Goal: Use online tool/utility: Utilize a website feature to perform a specific function

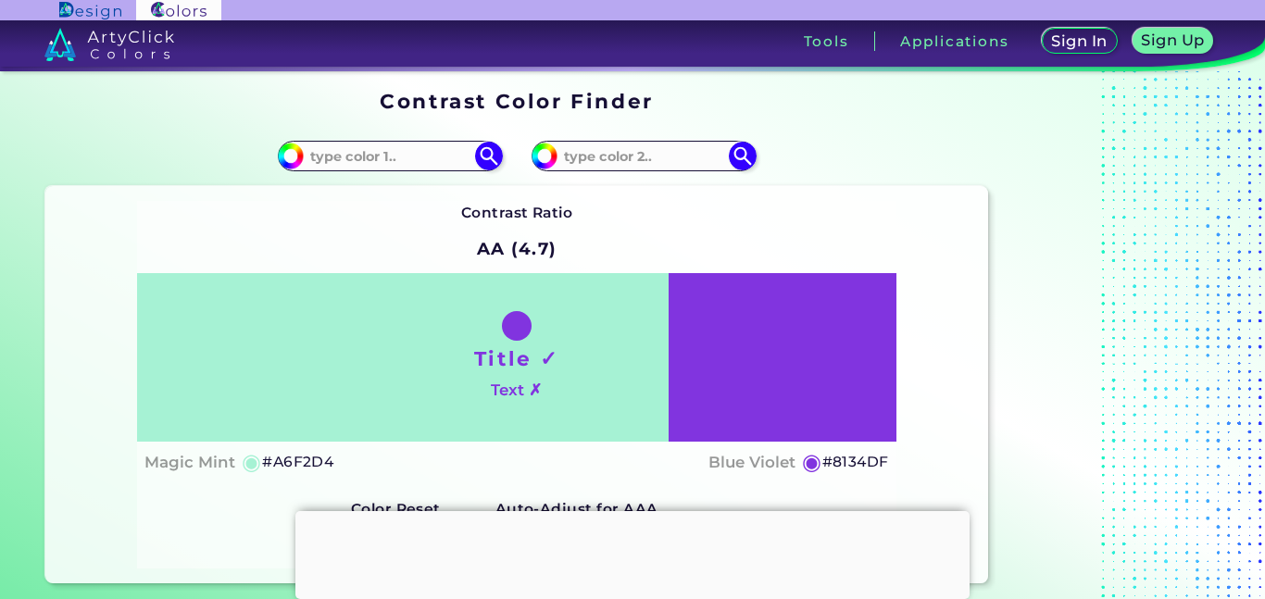
scroll to position [183, 0]
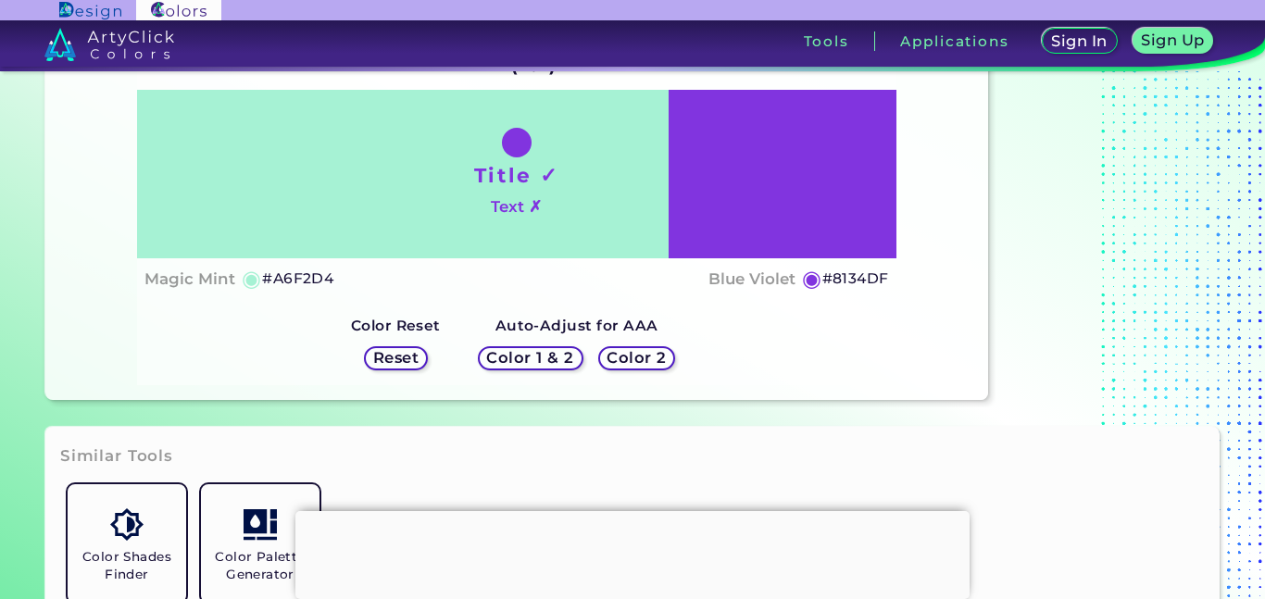
click at [573, 326] on strong "Auto-Adjust for AAA" at bounding box center [577, 326] width 163 height 18
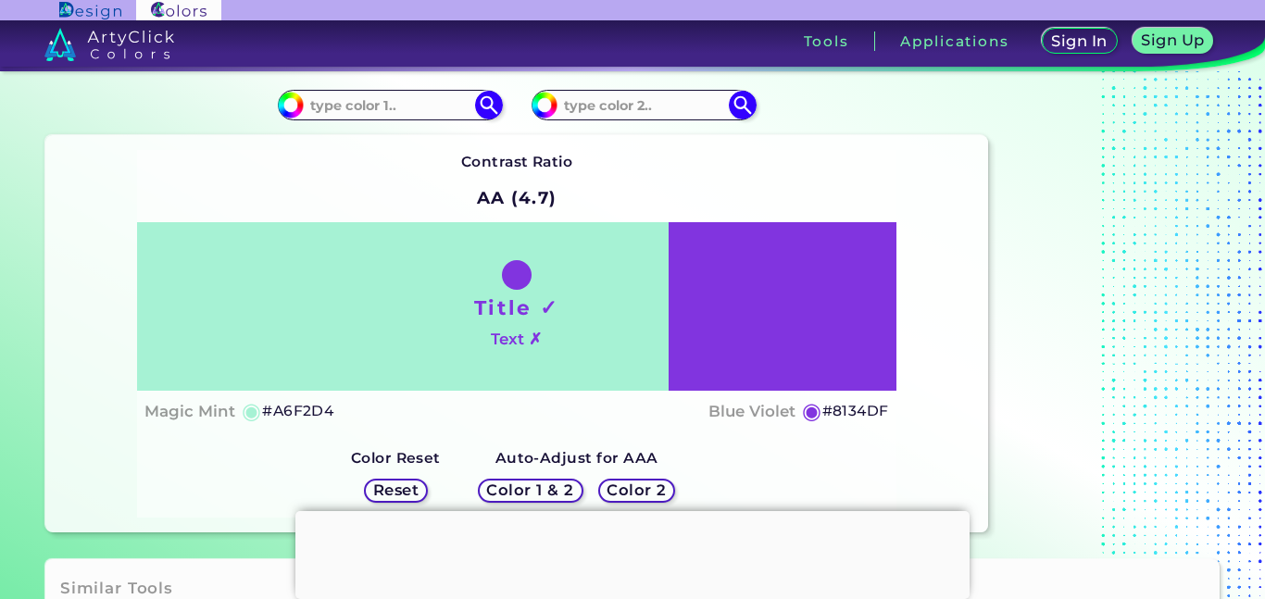
scroll to position [52, 0]
click at [436, 109] on input at bounding box center [390, 104] width 172 height 25
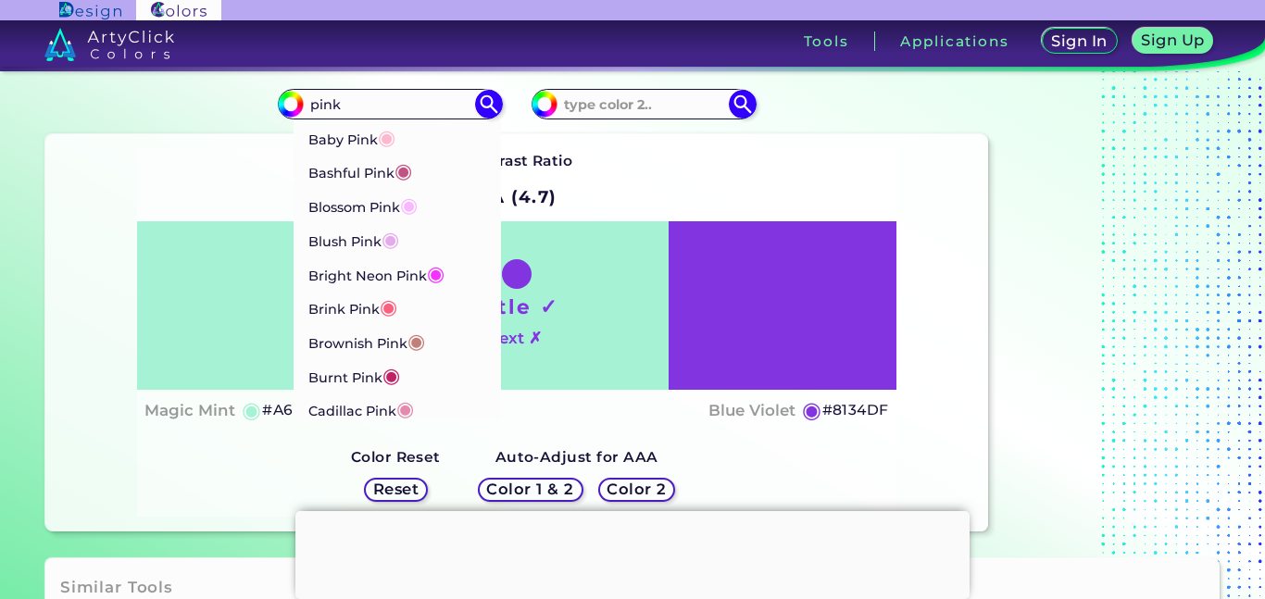
type input "pink"
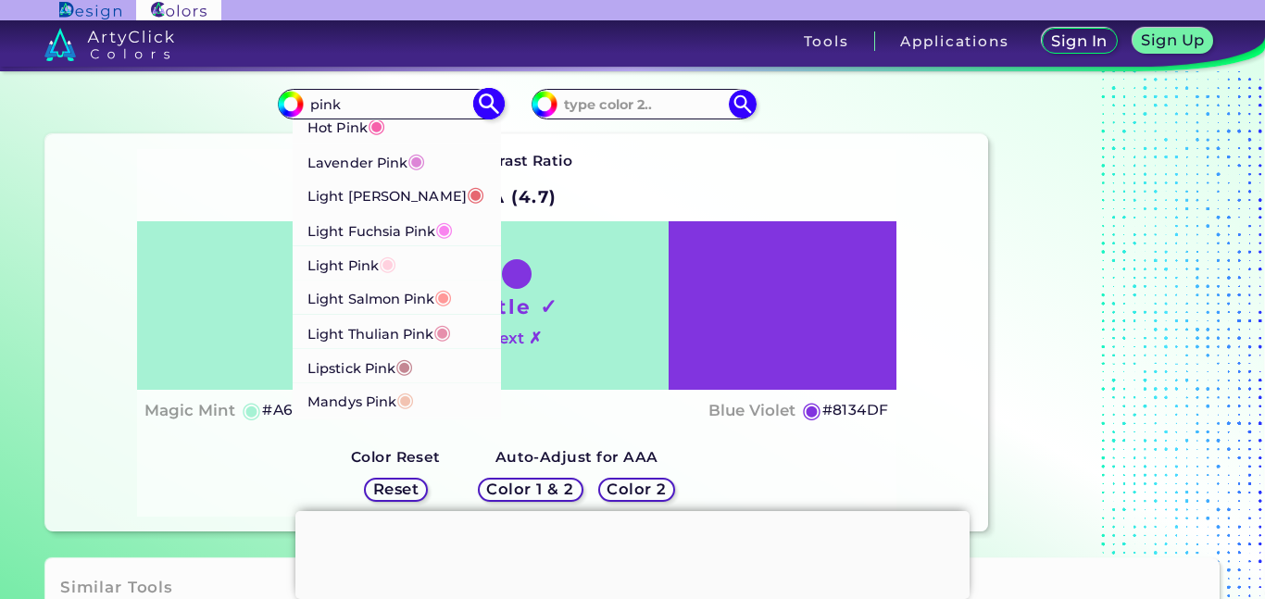
scroll to position [1069, 0]
click at [437, 335] on span "◉" at bounding box center [442, 330] width 18 height 24
type input "#e68fac"
type input "#E68FAC"
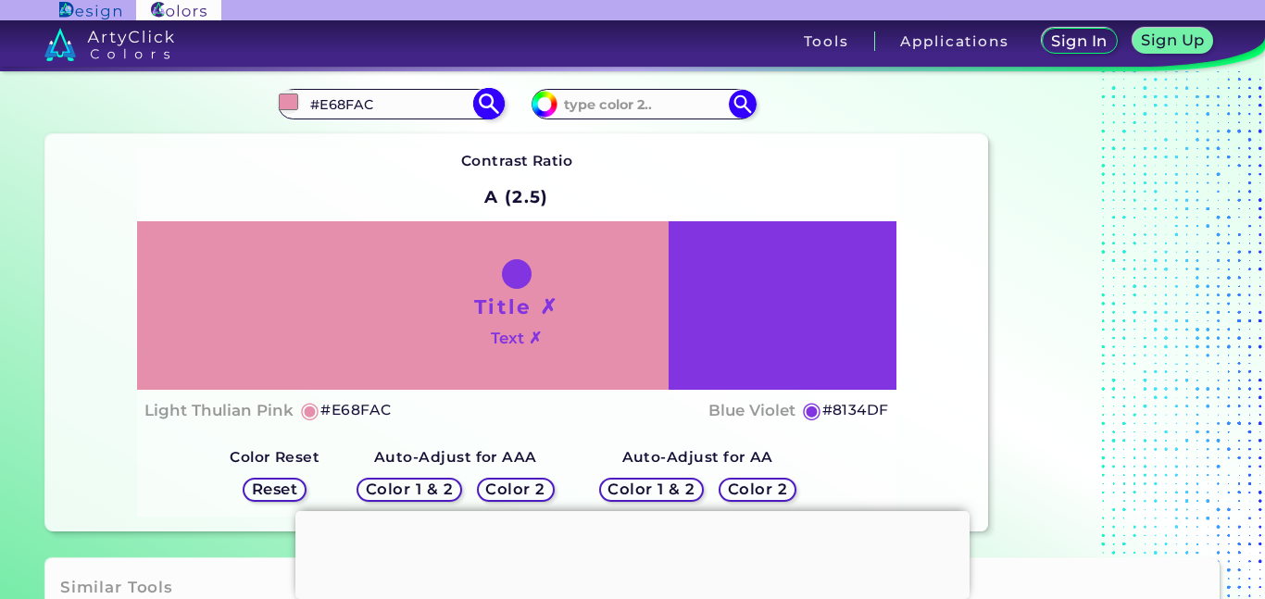
click at [295, 104] on input "#e68fac" at bounding box center [288, 101] width 23 height 23
type input "#db85a2"
type input "#DB85A2"
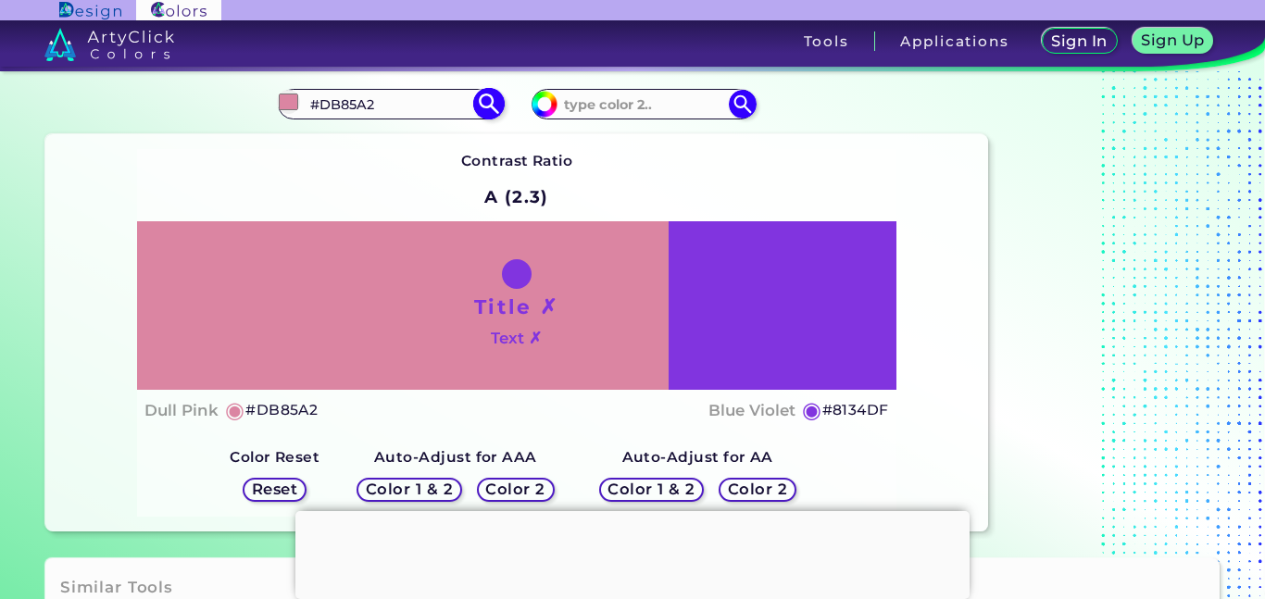
type input "#e288a6"
type input "#E288A6"
type input "#e67fa1"
type input "#E67FA1"
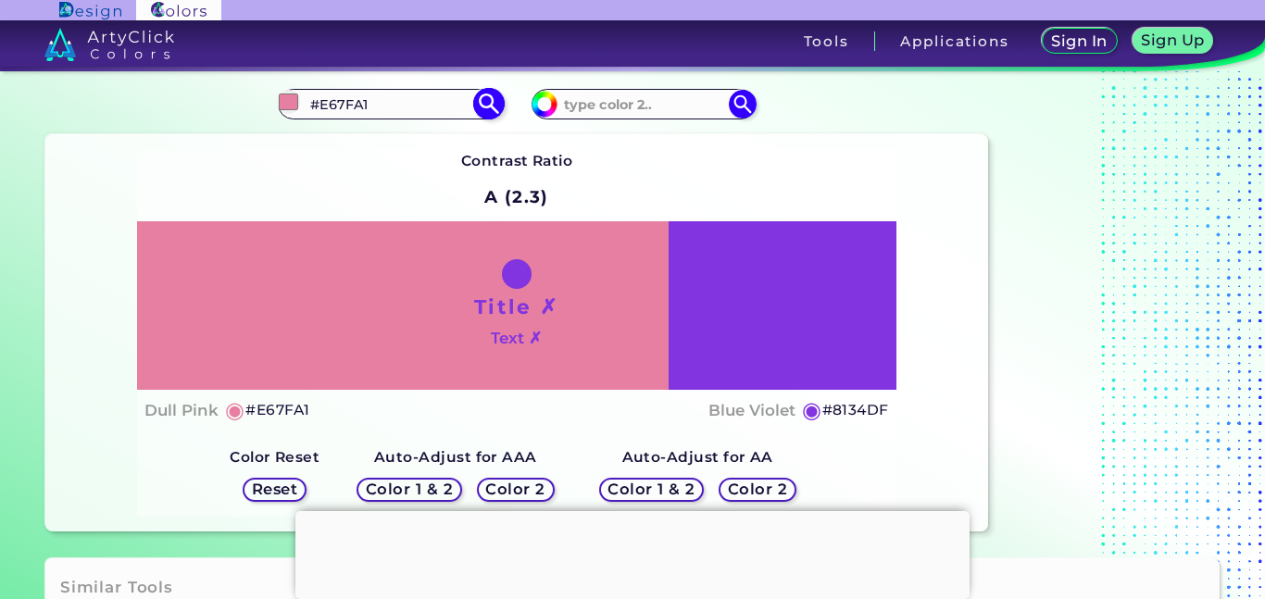
type input "#e77ea1"
type input "#E77EA1"
type input "#e67a9e"
type input "#E67A9E"
type input "#e87da1"
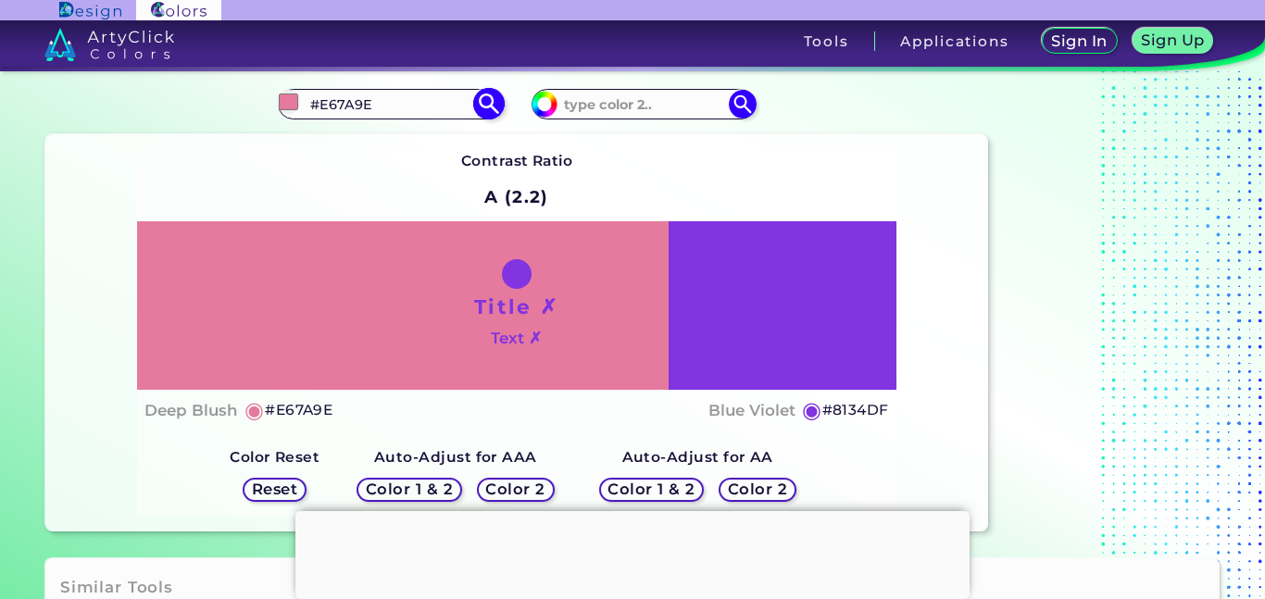
type input "#E87DA1"
type input "#ea7ba0"
type input "#EA7BA0"
type input "#ec7ea3"
type input "#EC7EA3"
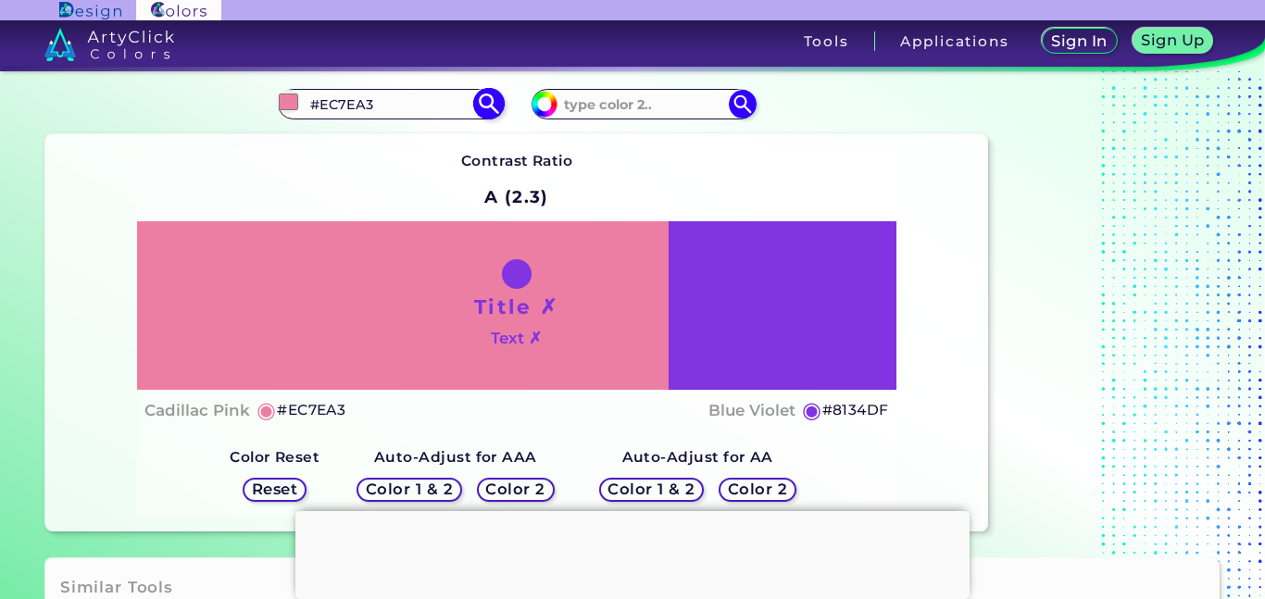
type input "#ee7ca2"
type input "#EE7CA2"
type input "#f07fa5"
type input "#F07FA5"
type input "#f27da4"
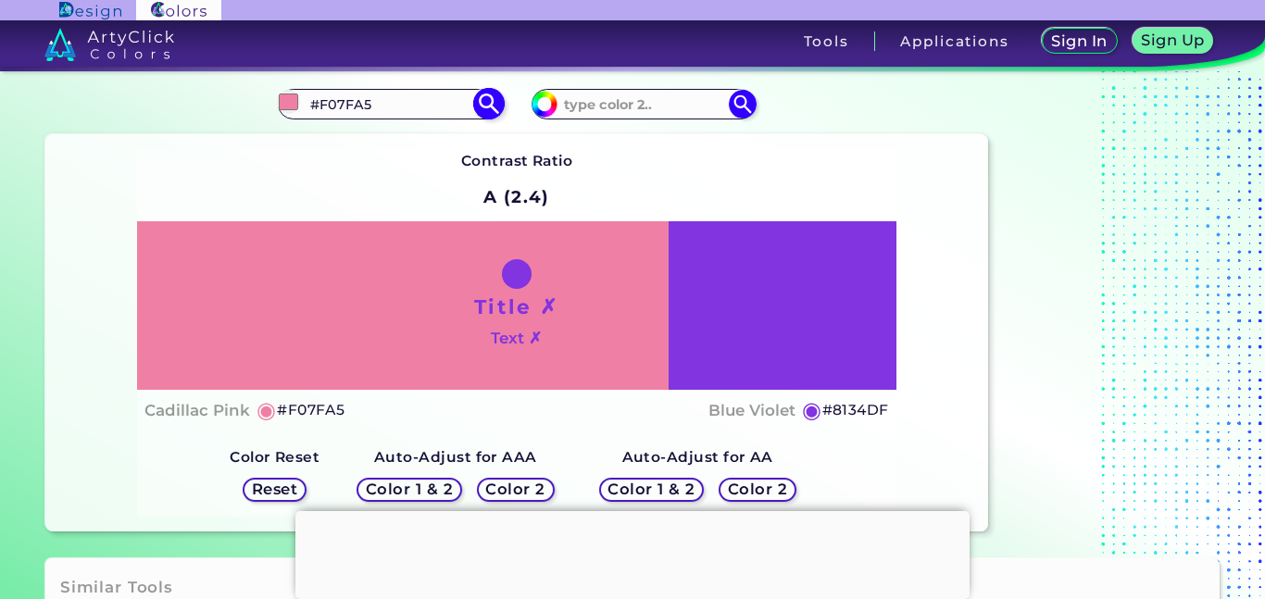
type input "#F27DA4"
type input "#f27da4"
click at [210, 166] on div "Contrast Ratio A (2.4) Title ✗ Text ✗ Rose Pink ◉ #F27DA4 ◉ Reset" at bounding box center [516, 333] width 759 height 368
click at [299, 411] on h5 "#F27DA4" at bounding box center [287, 410] width 70 height 24
click at [416, 106] on input "#F27DA4" at bounding box center [390, 104] width 172 height 25
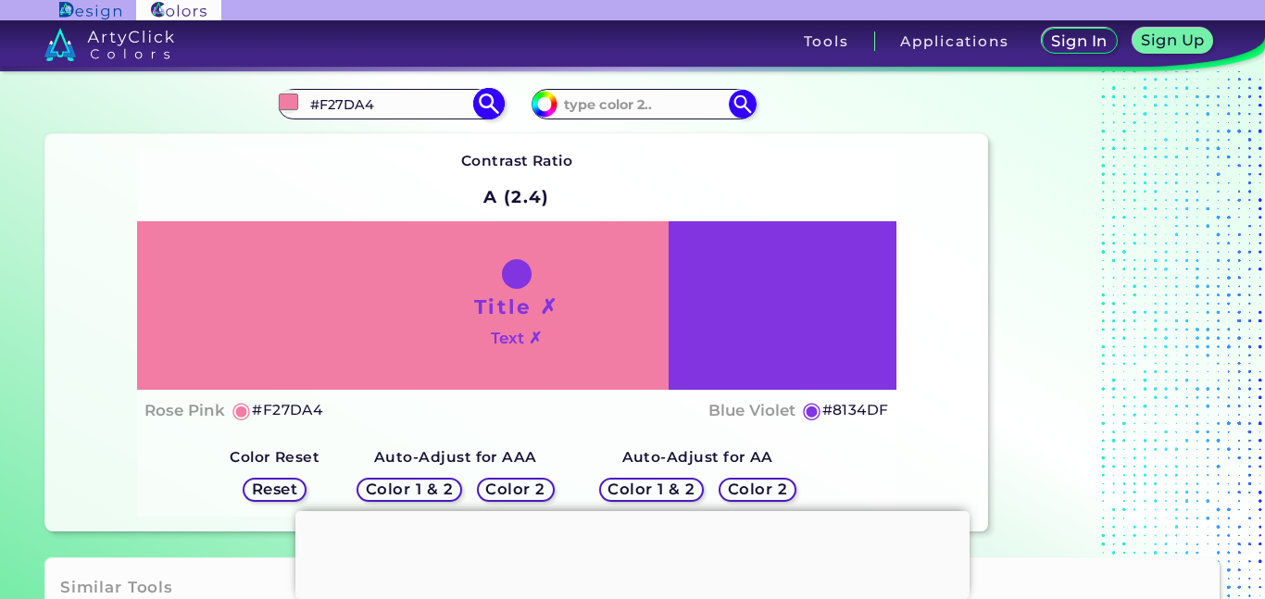
click at [416, 106] on input "#F27DA4" at bounding box center [390, 104] width 172 height 25
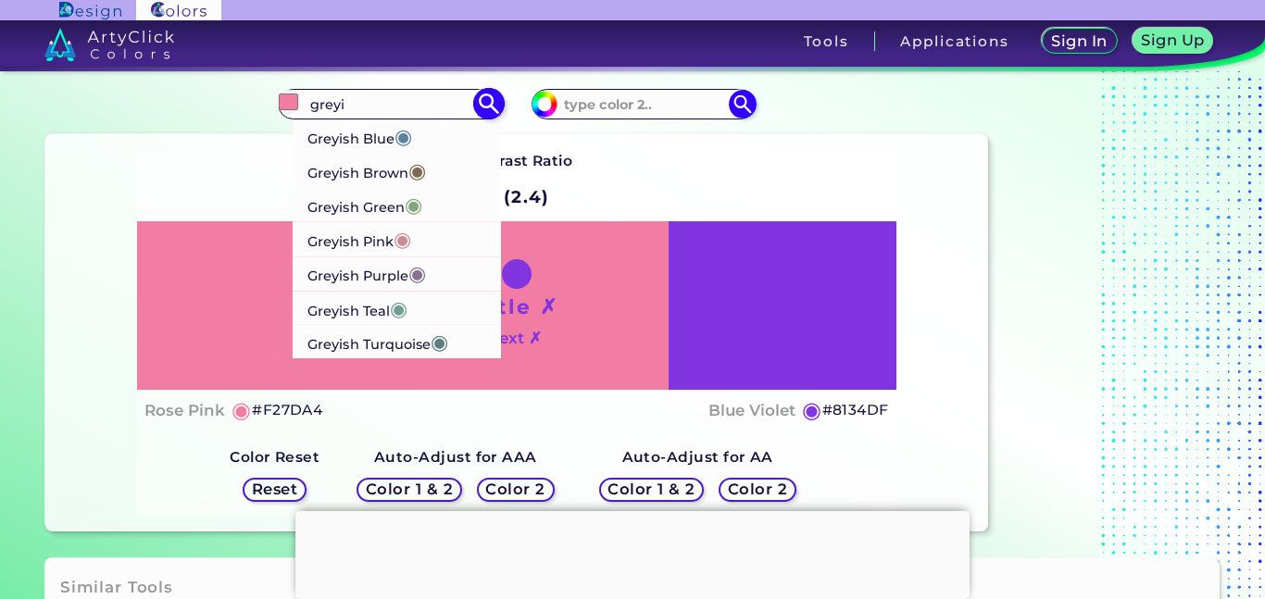
type input "greyi"
click at [374, 173] on p "Greyish Brown ◉" at bounding box center [367, 171] width 119 height 34
type input "#7a6a4f"
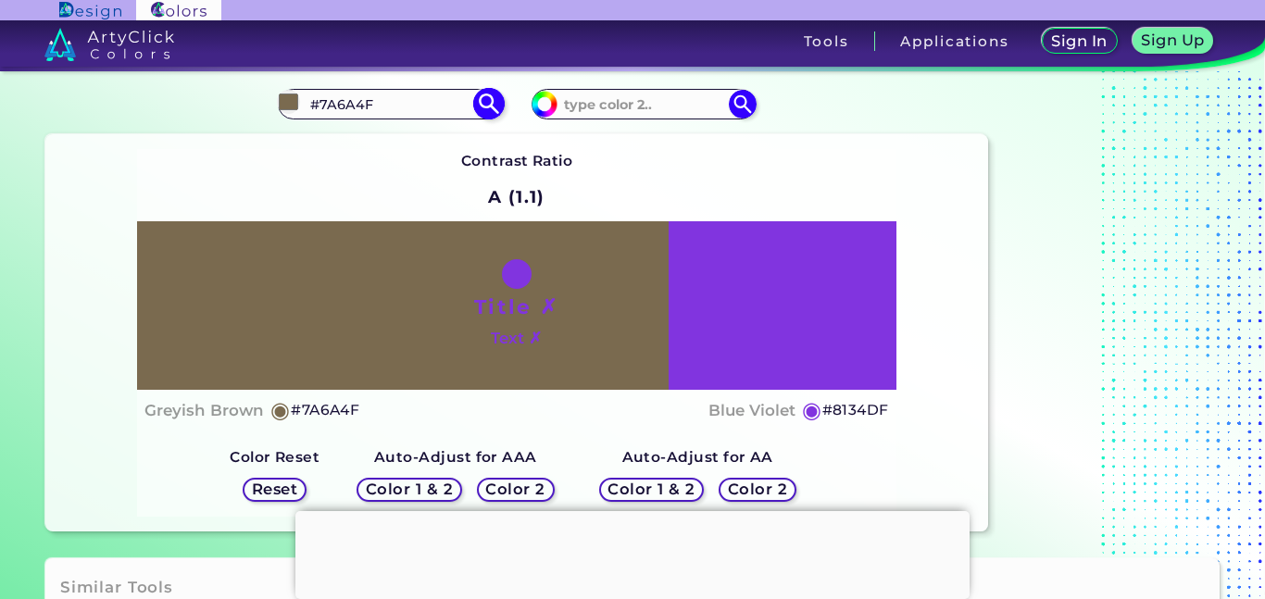
click at [396, 107] on input "#7A6A4F" at bounding box center [390, 104] width 172 height 25
type input "#7A6A44"
type input "#7a6a44"
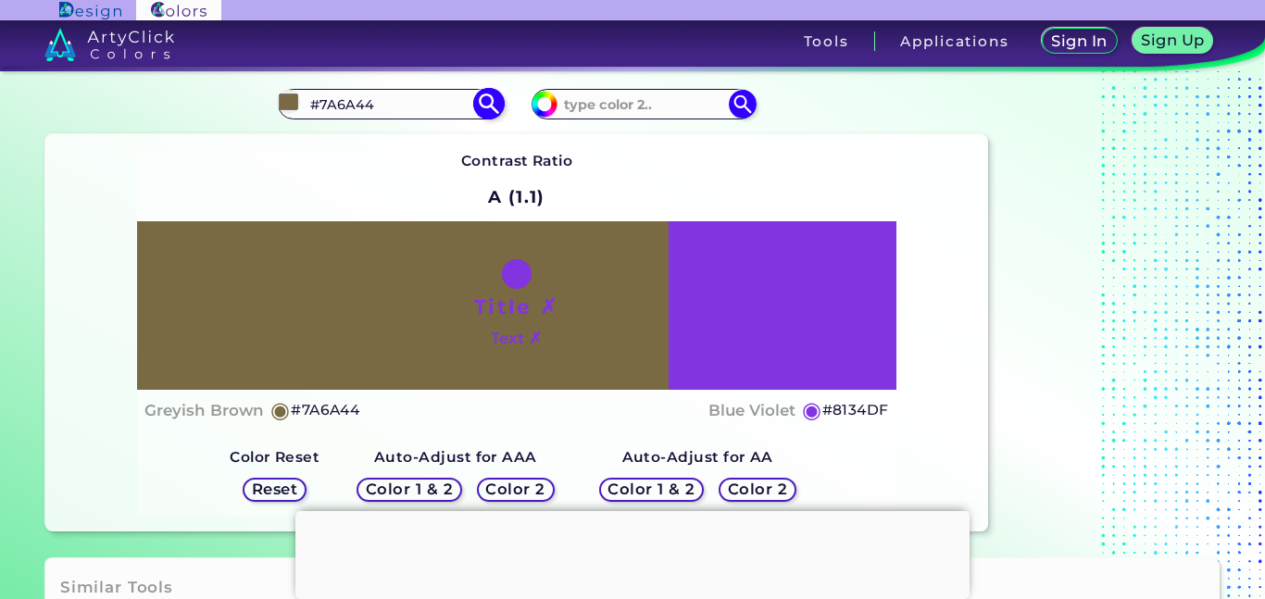
click at [387, 105] on input "#7A6A44" at bounding box center [390, 104] width 172 height 25
type input "#7A6A4e"
type input "#7a6a4e"
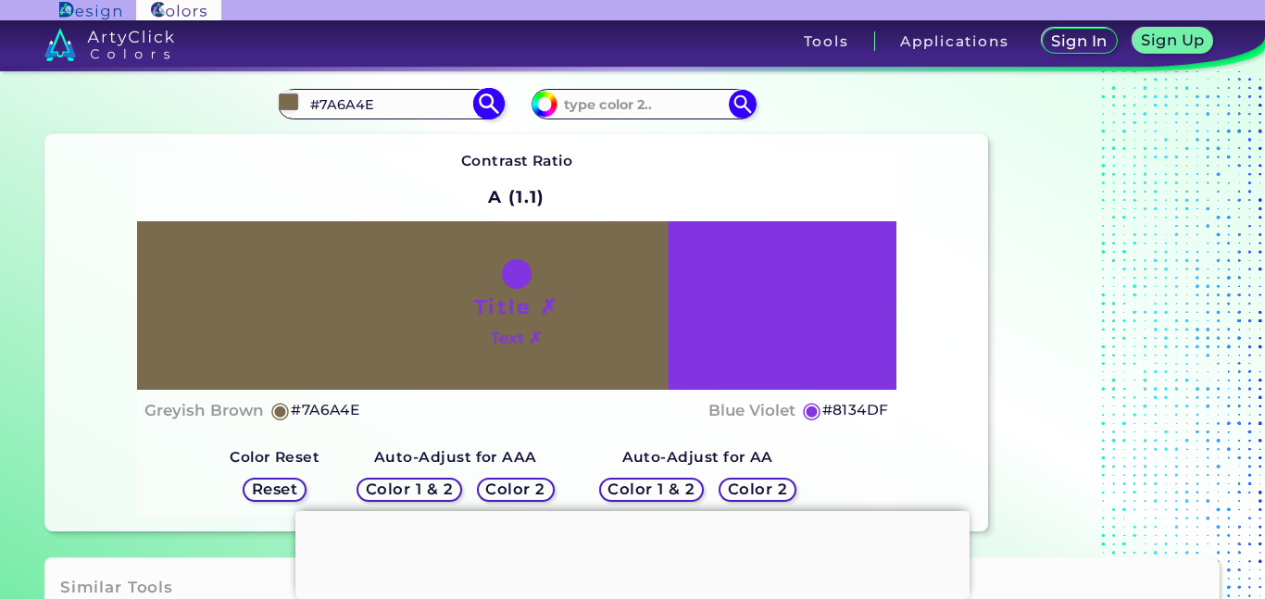
click at [434, 102] on input "#7A6A4E" at bounding box center [390, 104] width 172 height 25
type input "#"
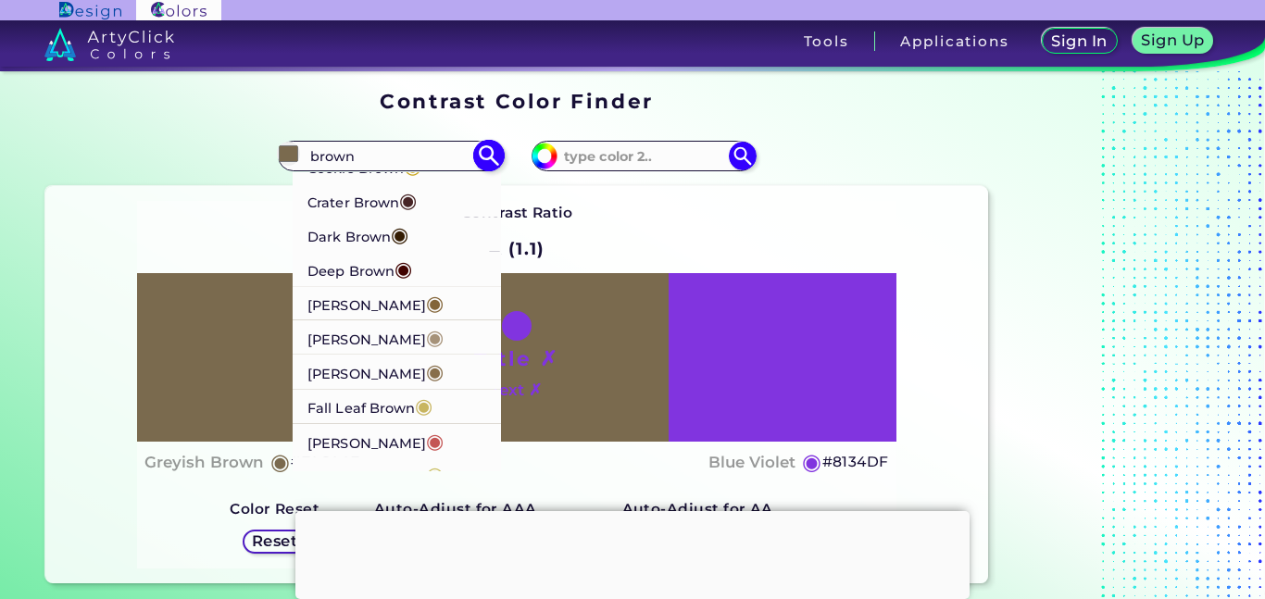
scroll to position [841, 0]
type input "brown"
click at [426, 345] on span "◉" at bounding box center [435, 335] width 18 height 24
type input "#a69279"
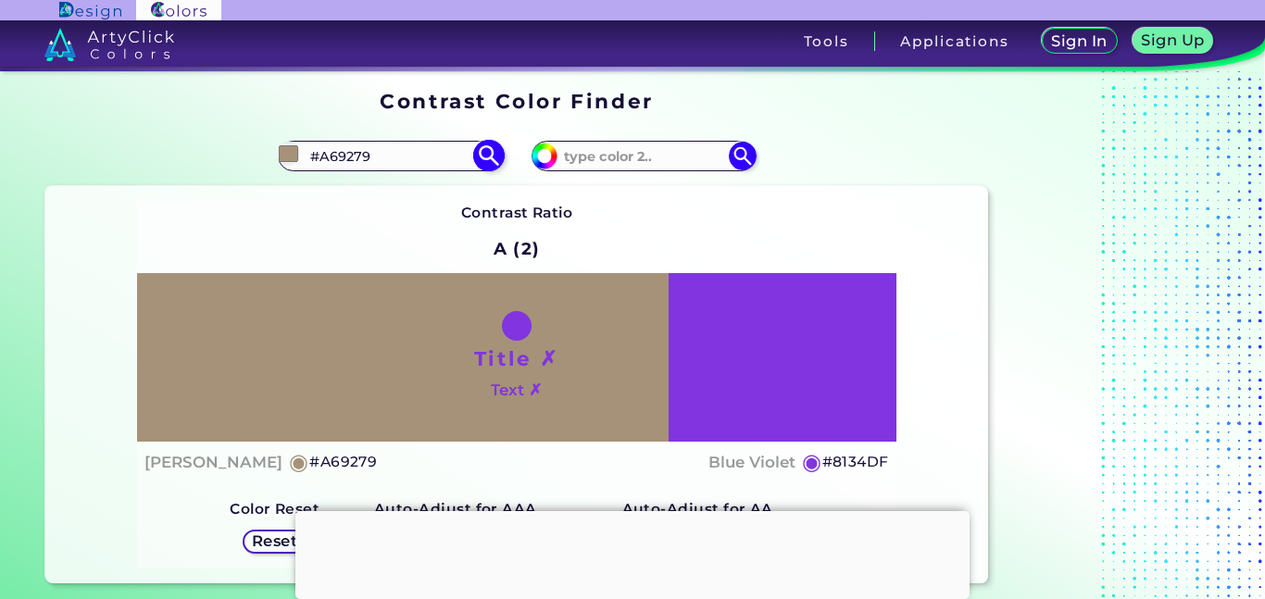
click at [433, 160] on input "#A69279" at bounding box center [390, 156] width 172 height 25
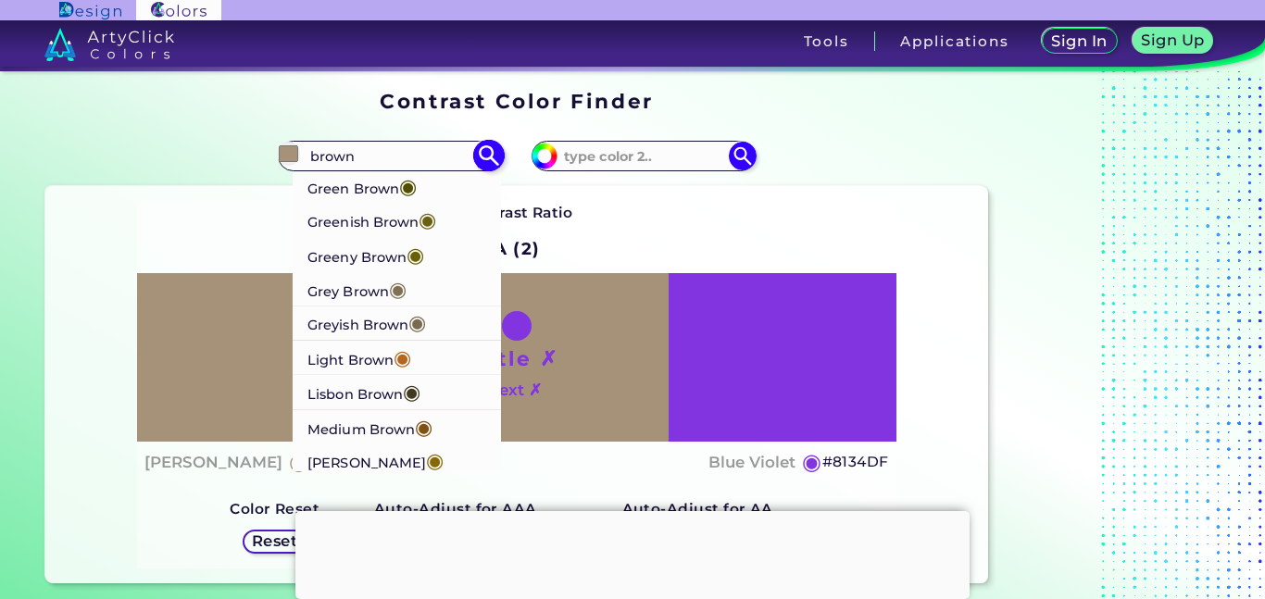
scroll to position [1408, 0]
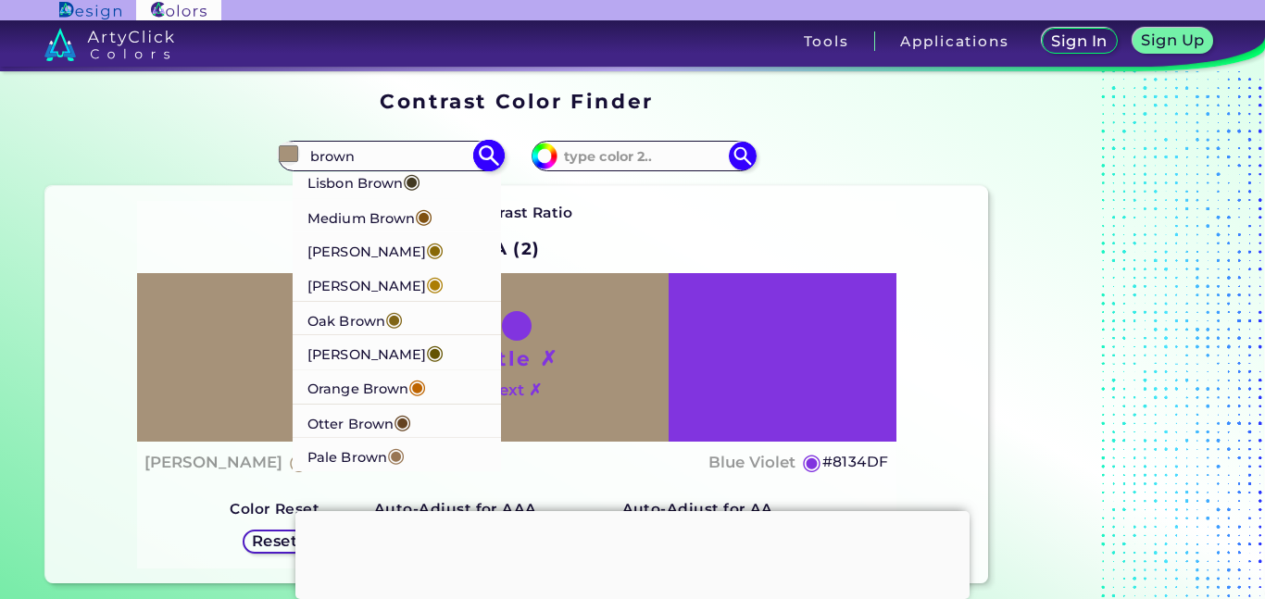
type input "brown"
click at [422, 457] on li "Pale Brown ◉" at bounding box center [397, 455] width 209 height 34
type input "#987654"
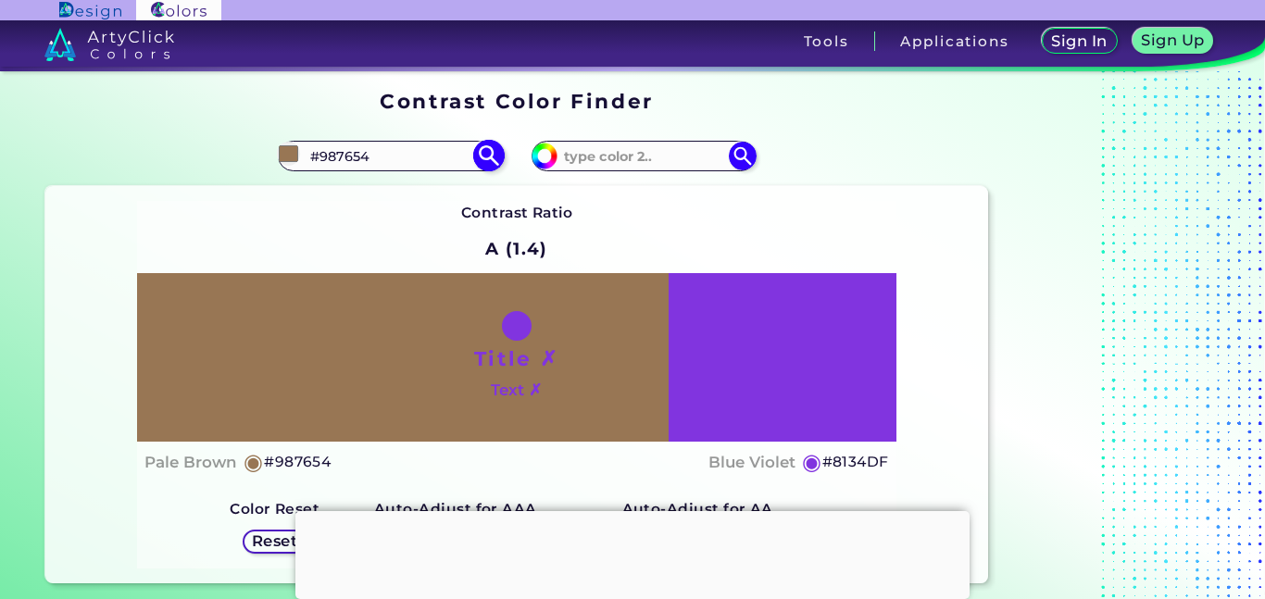
click at [394, 149] on input "#987654" at bounding box center [390, 156] width 172 height 25
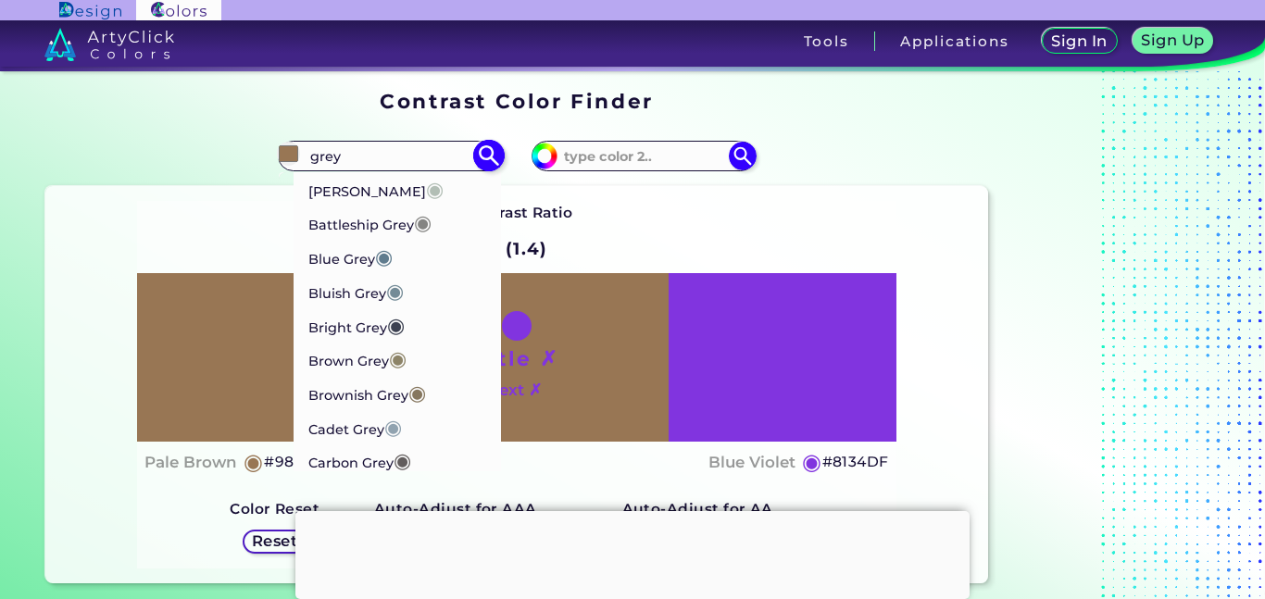
type input "grey"
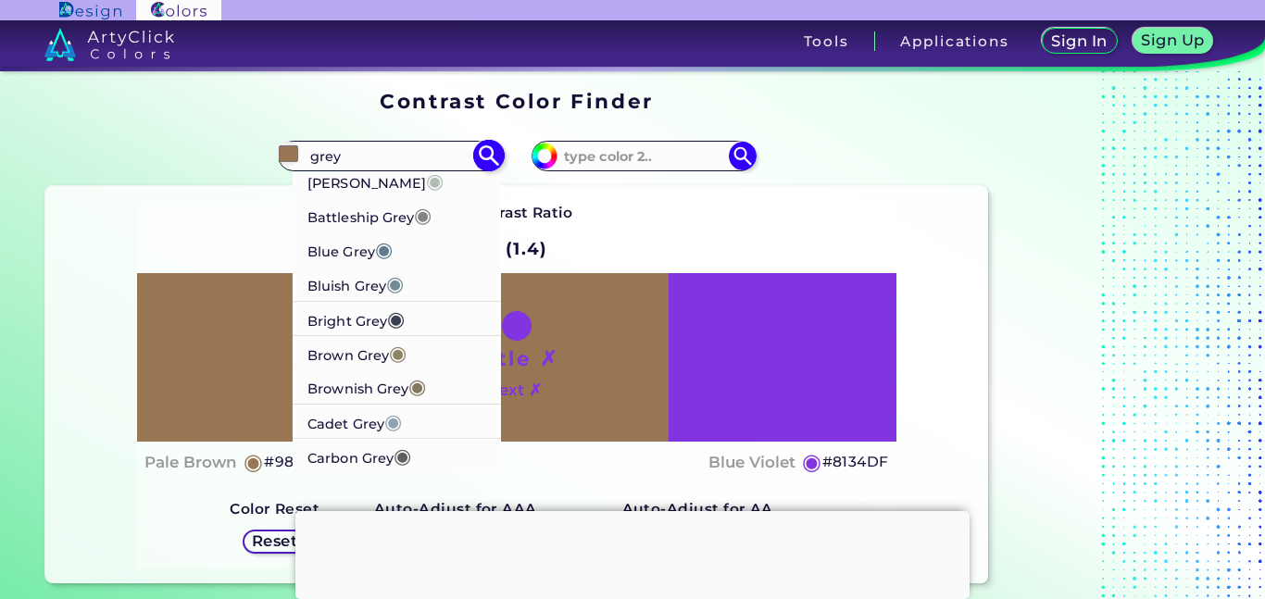
click at [384, 348] on p "Brown Grey ◉" at bounding box center [357, 352] width 99 height 34
type input "#8d8468"
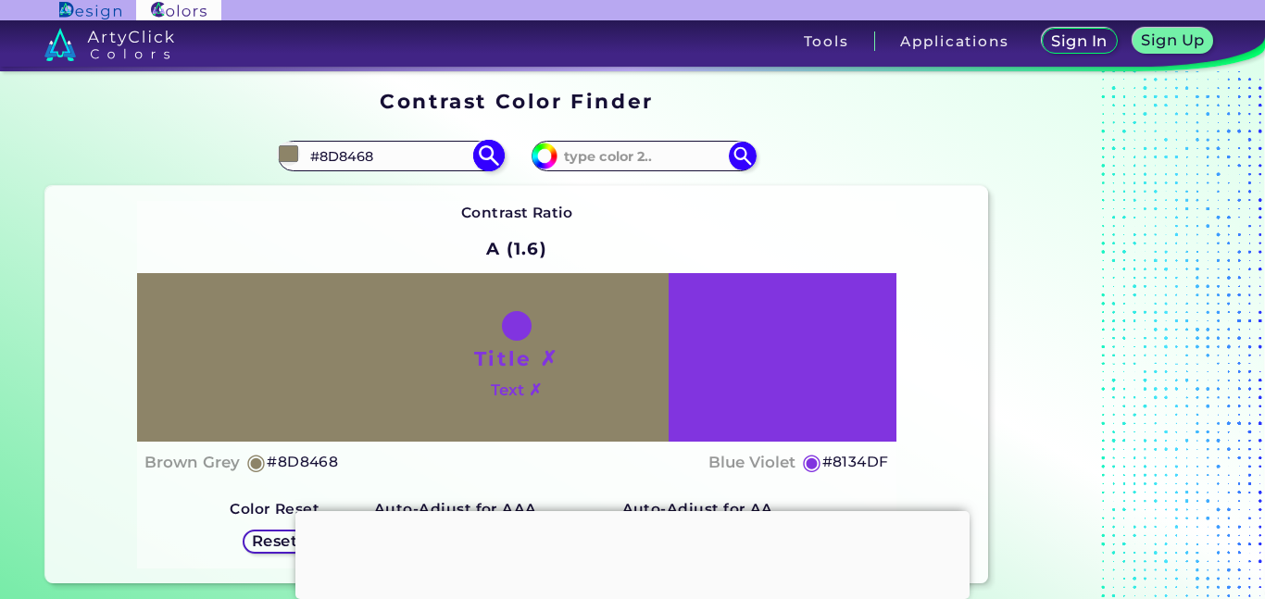
click at [418, 164] on input "#8D8468" at bounding box center [390, 156] width 172 height 25
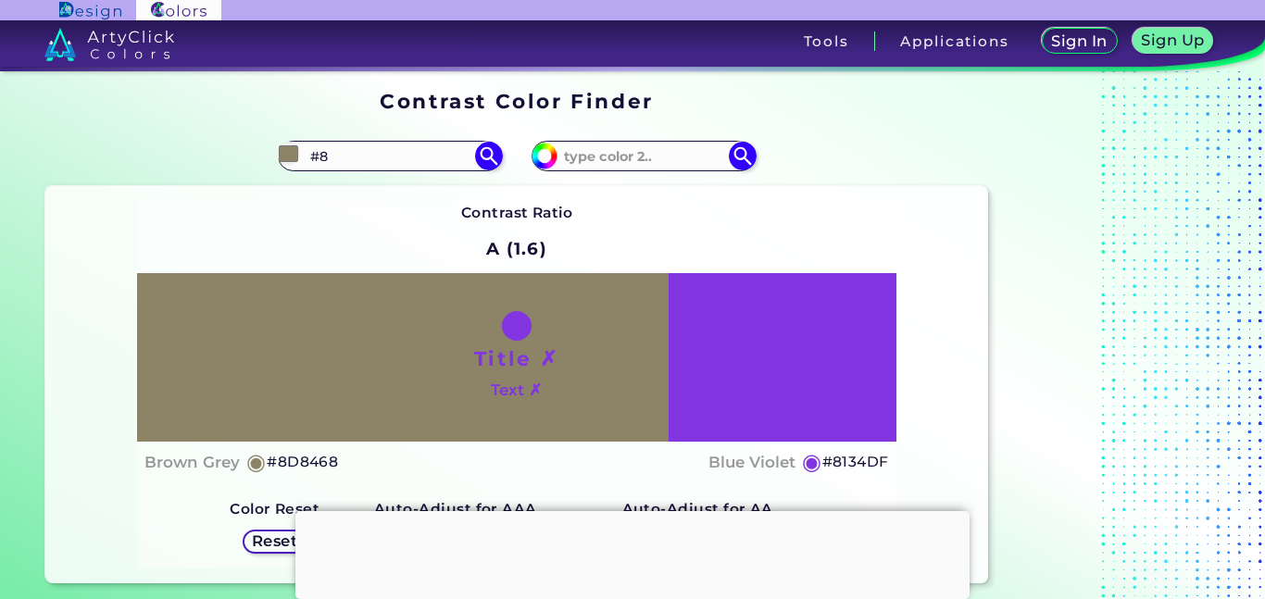
type input "#"
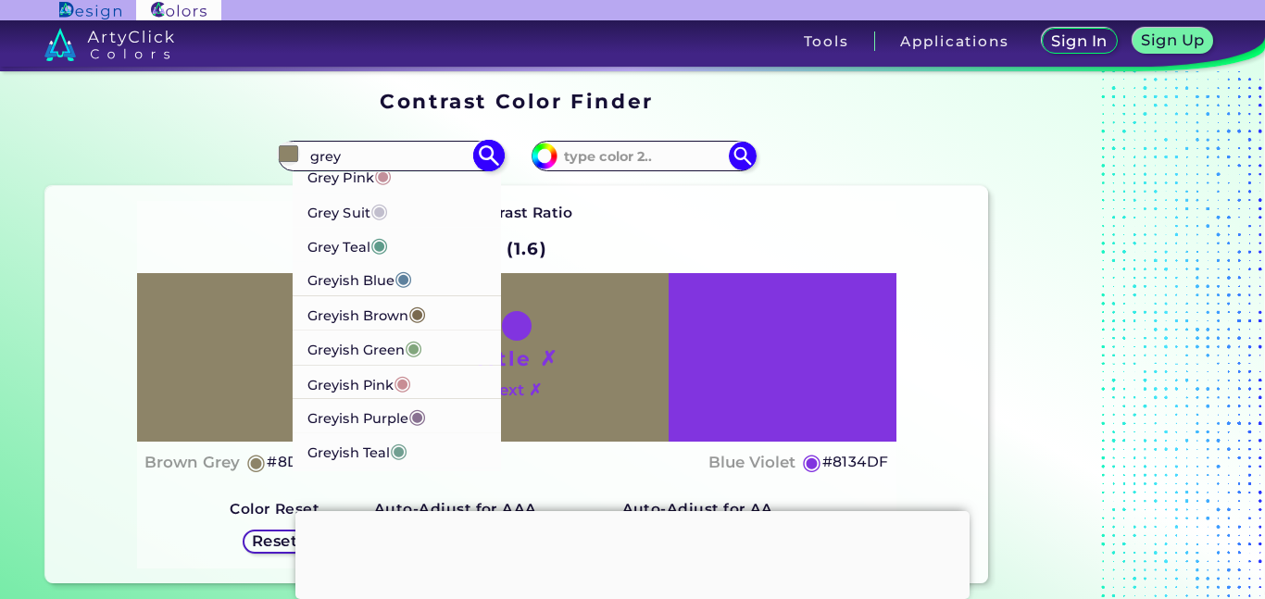
scroll to position [1245, 0]
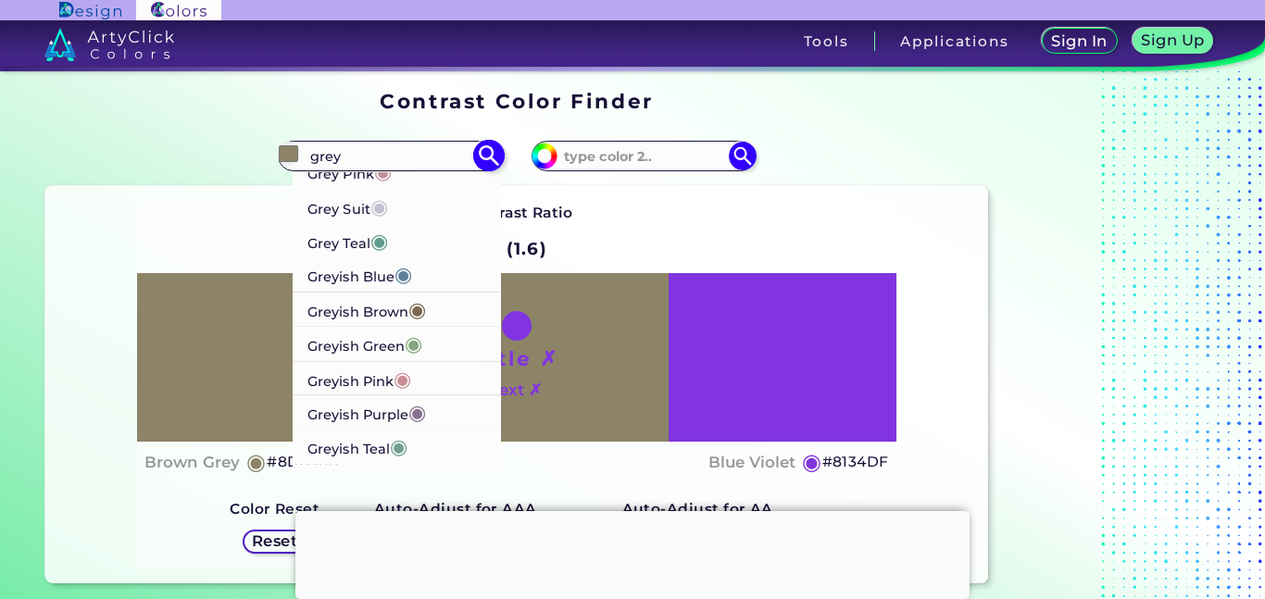
type input "grey"
click at [426, 309] on span "◉" at bounding box center [417, 308] width 18 height 24
type input "#7a6a4f"
type input "#7A6A4F"
